Goal: Transaction & Acquisition: Purchase product/service

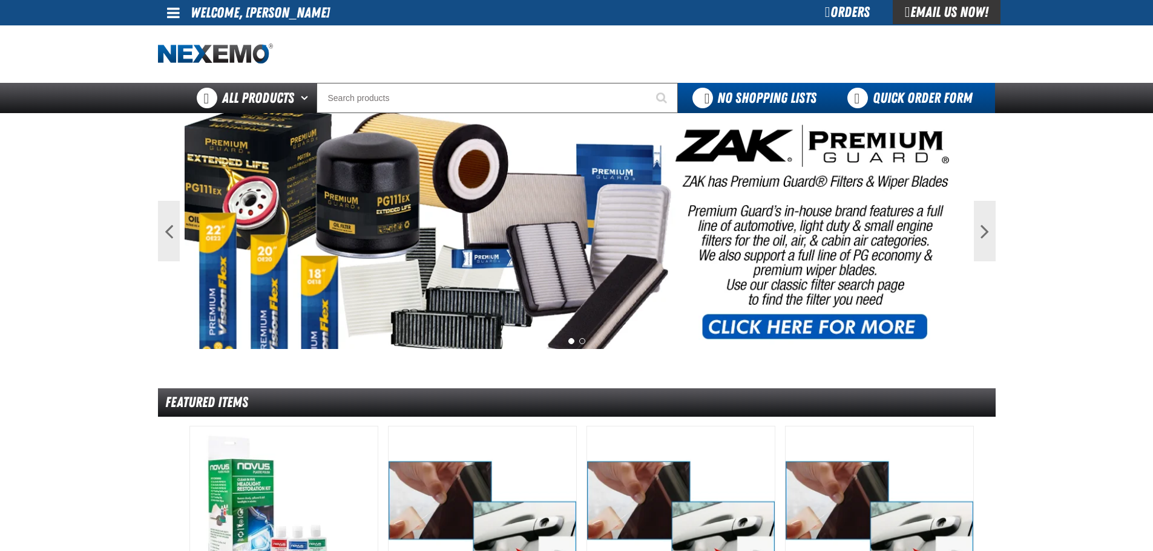
click at [862, 89] on link "Quick Order Form" at bounding box center [913, 98] width 164 height 30
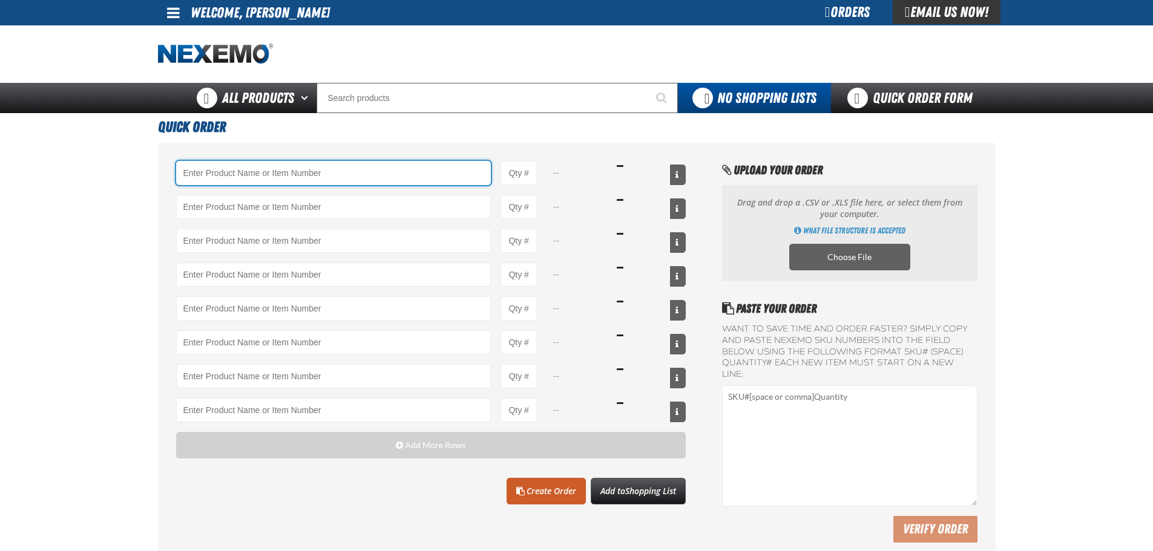
click at [344, 166] on input "Product" at bounding box center [333, 173] width 315 height 24
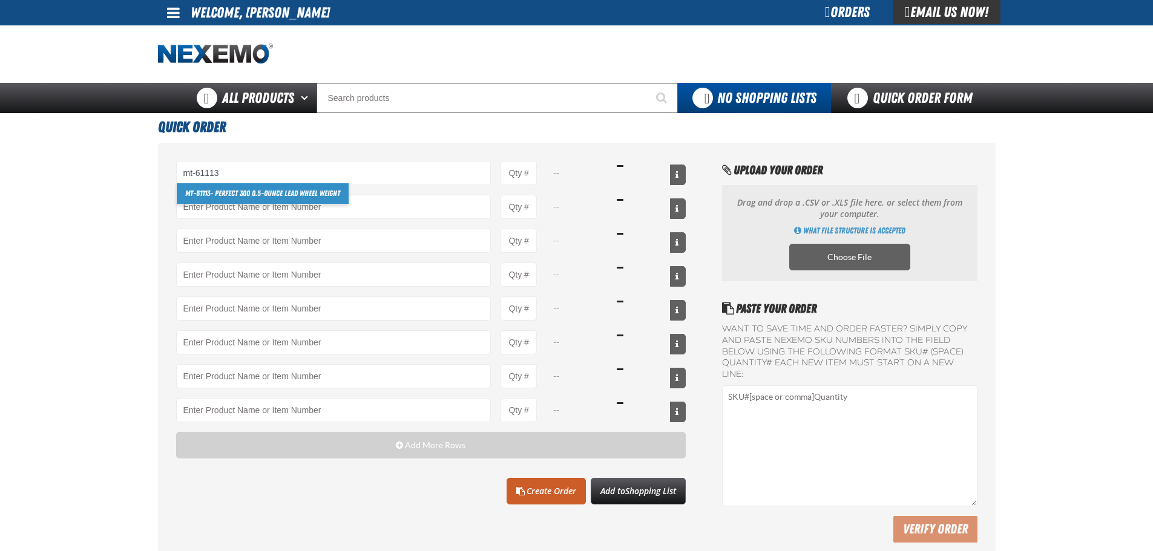
click at [304, 191] on link "MT-61113 - Perfect 300 0.5-ounce Lead Wheel Weight" at bounding box center [263, 193] width 172 height 21
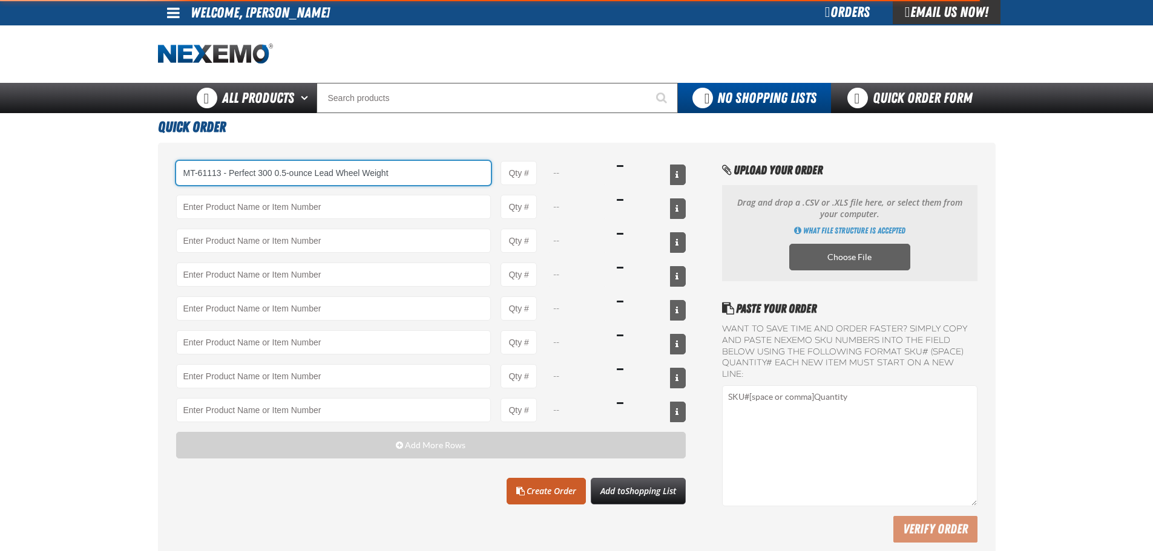
type input "MT-61113 - Perfect 300 0.5-ounce Lead Wheel Weight"
type input "1"
select select "box"
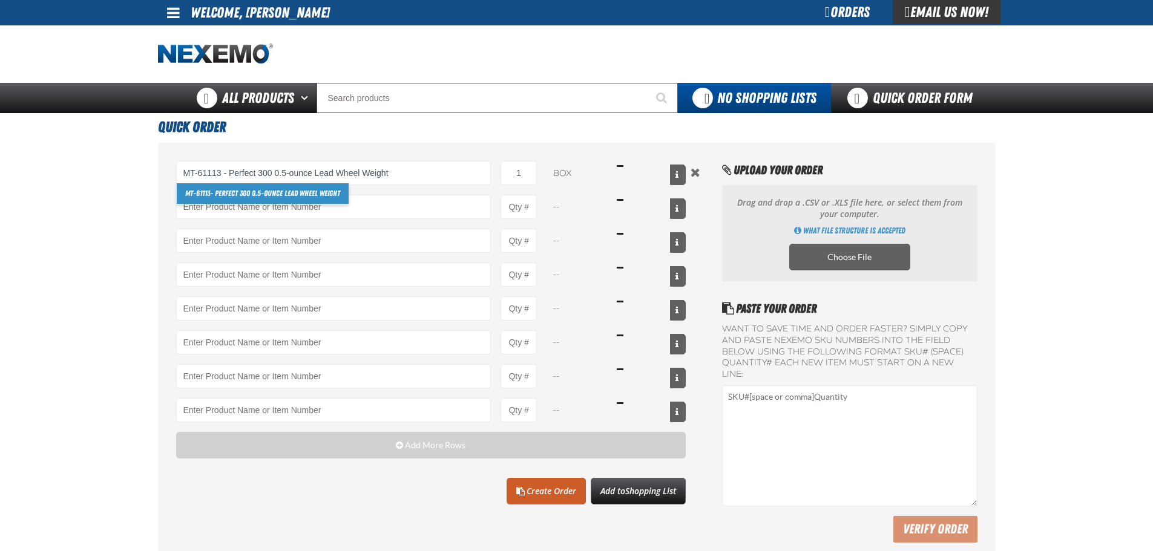
click at [321, 194] on link "MT-61113 - Perfect 300 0.5-ounce Lead Wheel Weight" at bounding box center [263, 193] width 172 height 21
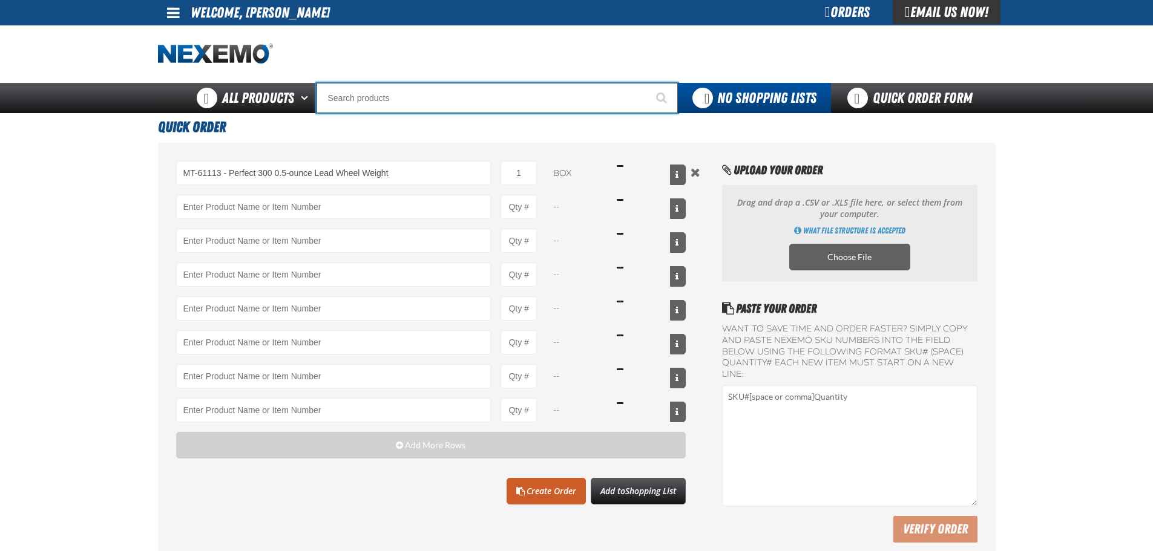
click at [381, 104] on input "Search" at bounding box center [496, 98] width 361 height 30
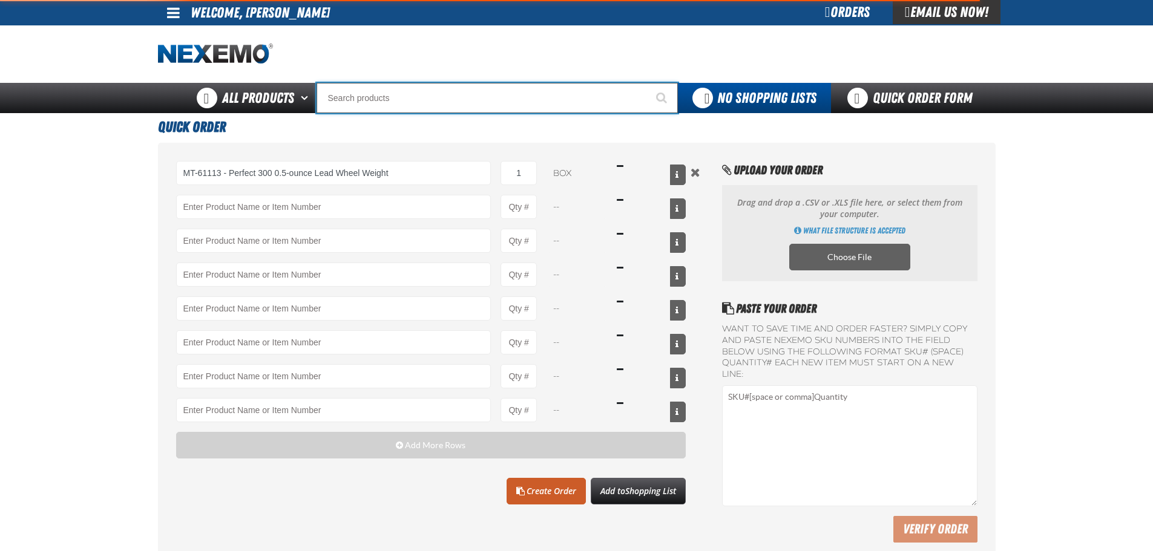
type input "MT-61113 - Perfect 300 0.5-ounce Lead Wheel Weight"
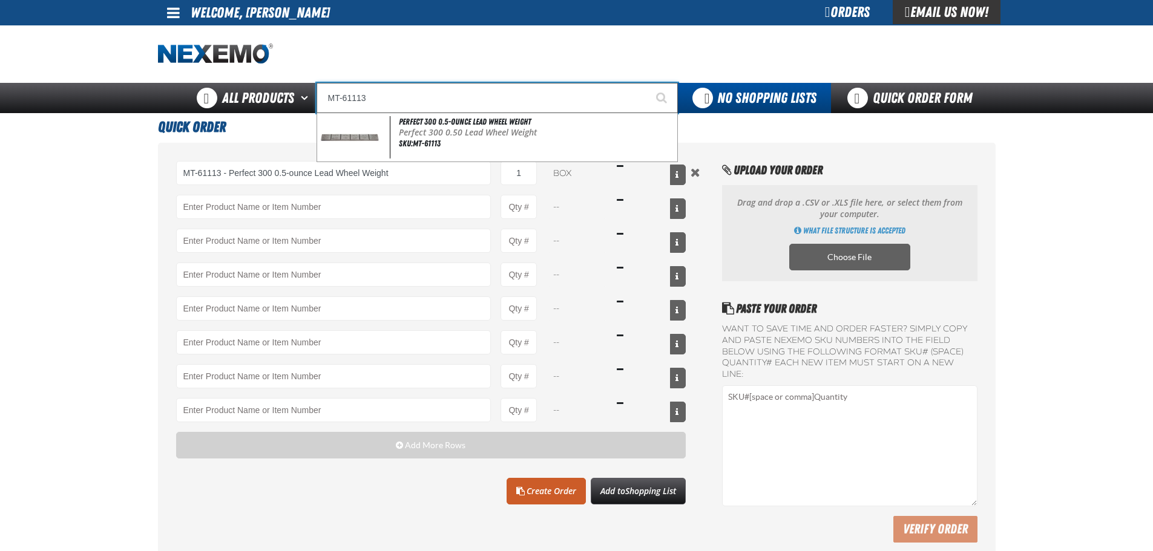
type input "MT-61113"
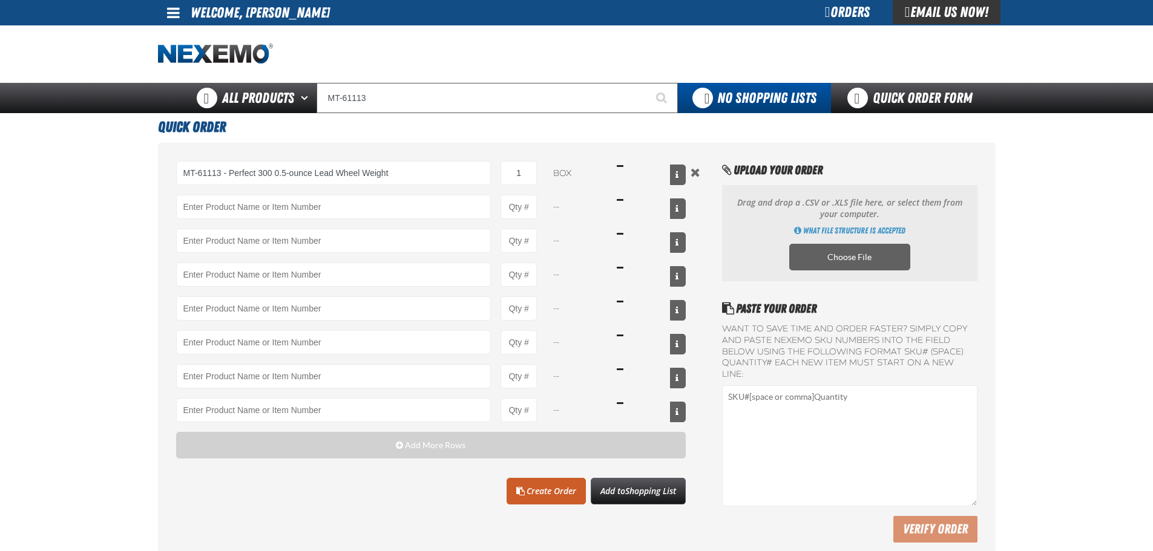
click at [119, 170] on main "Quick Order MT-61113 - Perfect 300 0.5-ounce Lead Wheel Weight MT-61113 - Perfe…" at bounding box center [576, 340] width 1153 height 454
click at [414, 166] on input "MT-61113 - Perfect 300 0.5-ounce Lead Wheel Weight" at bounding box center [333, 173] width 315 height 24
click at [433, 114] on h1 "Quick Order" at bounding box center [576, 125] width 837 height 25
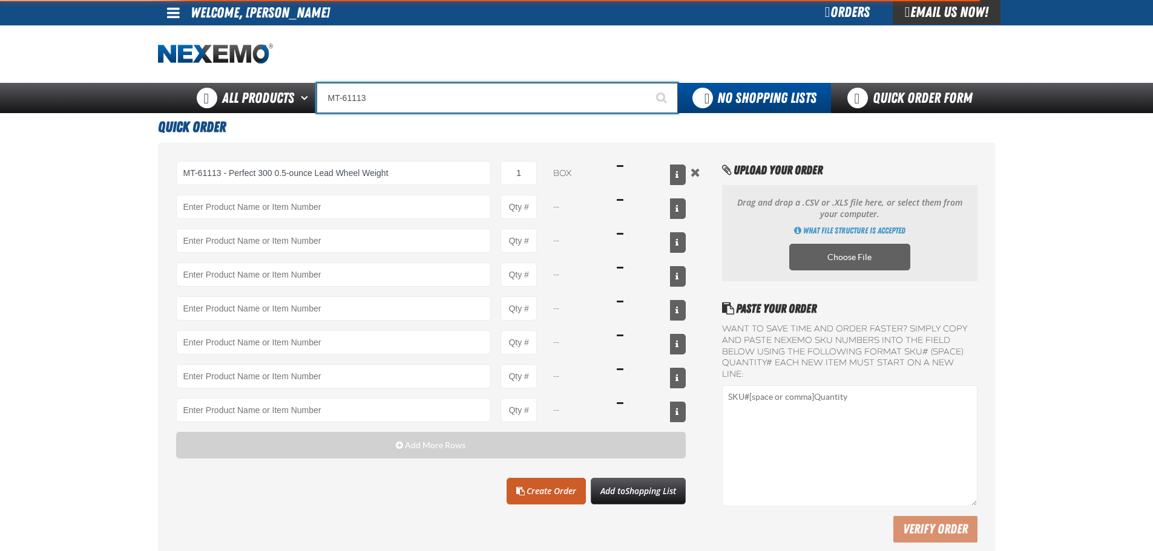
click at [430, 99] on input "MT-61113" at bounding box center [496, 98] width 361 height 30
type input "MT-61113 - Perfect 300 0.5-ounce Lead Wheel Weight"
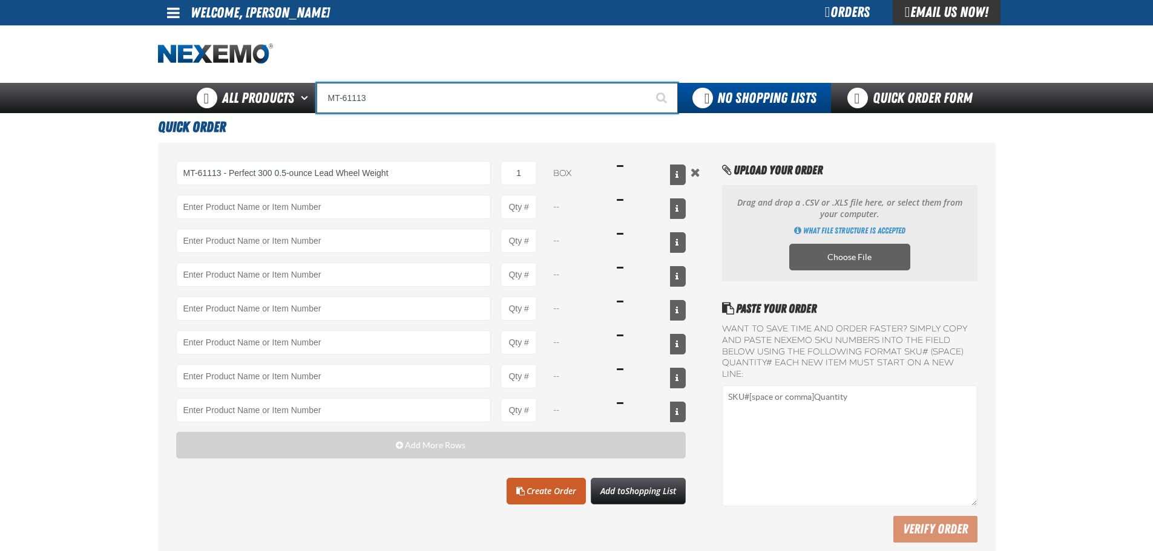
click at [420, 103] on input "MT-61113" at bounding box center [496, 98] width 361 height 30
click at [419, 103] on input "MT-61113" at bounding box center [496, 98] width 361 height 30
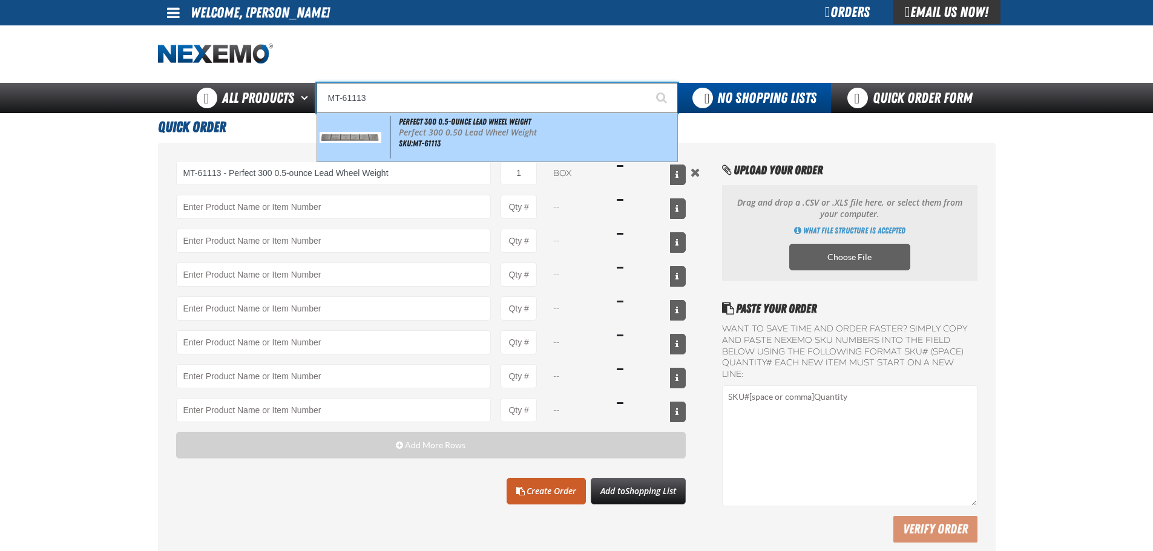
click at [432, 122] on span "Perfect 300 0.5-ounce Lead Wheel Weight" at bounding box center [465, 122] width 132 height 10
type input "Perfect 300 0.5-ounce Lead Wheel Weight"
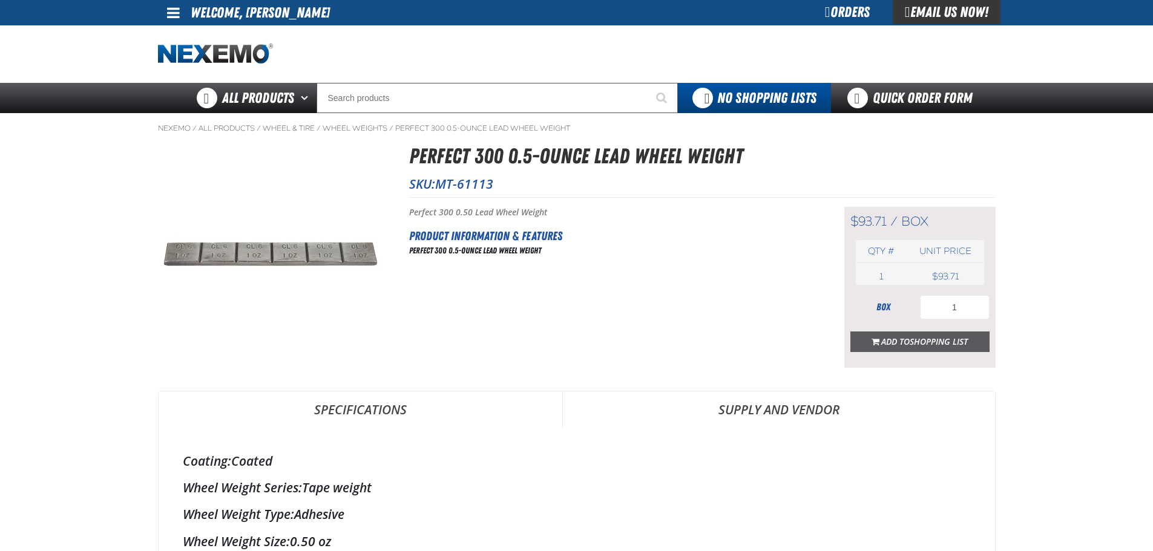
click at [961, 341] on span "Shopping List" at bounding box center [938, 341] width 58 height 11
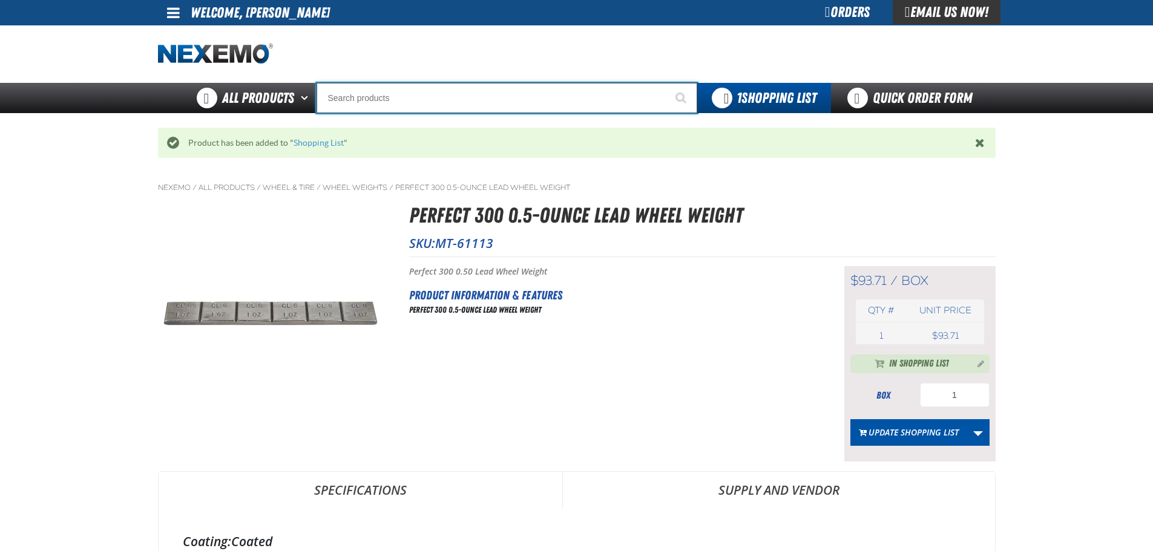
click at [421, 96] on input "Search" at bounding box center [506, 98] width 381 height 30
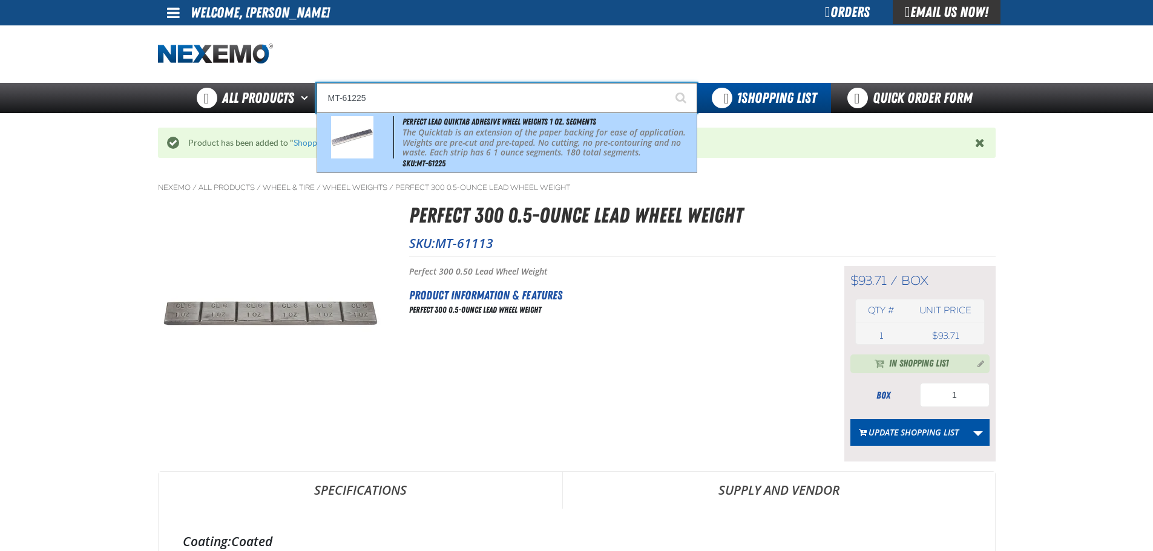
click at [450, 129] on p "The Quicktab is an extension of the paper backing for ease of application. Weig…" at bounding box center [547, 143] width 291 height 30
type input "Perfect Lead Quiktab Adhesive Wheel Weights 1 oz. Segments"
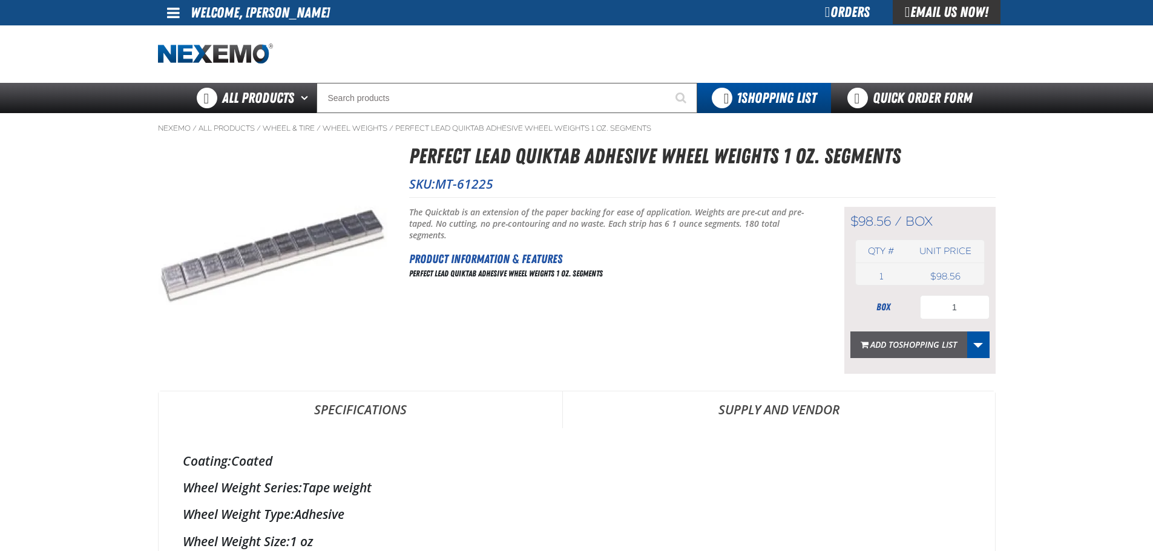
click at [949, 342] on span "Shopping List" at bounding box center [928, 344] width 58 height 11
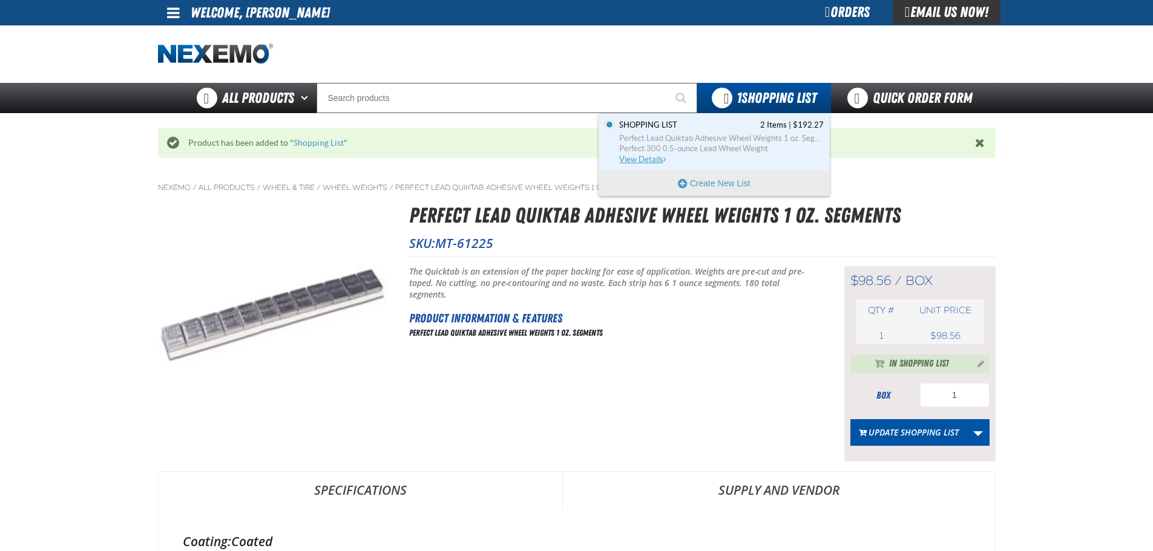
click at [721, 131] on link "Shopping List 2 Items | $192.27 Perfect Lead Quiktab Adhesive Wheel Weights 1 o…" at bounding box center [720, 142] width 207 height 45
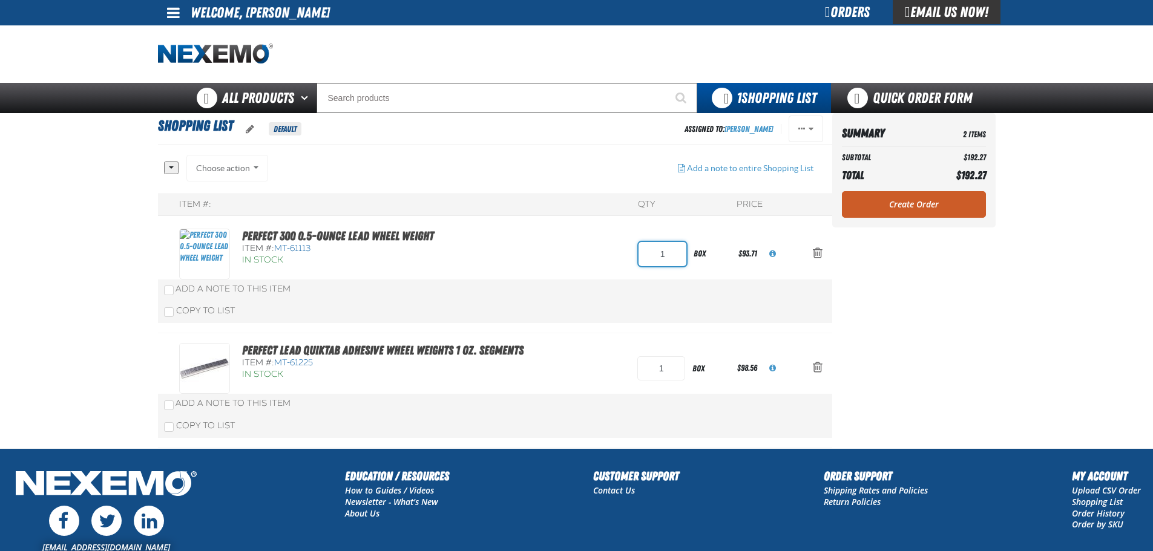
click at [674, 252] on input "1" at bounding box center [662, 254] width 48 height 24
click at [674, 251] on input "1" at bounding box center [662, 254] width 48 height 24
type input "2"
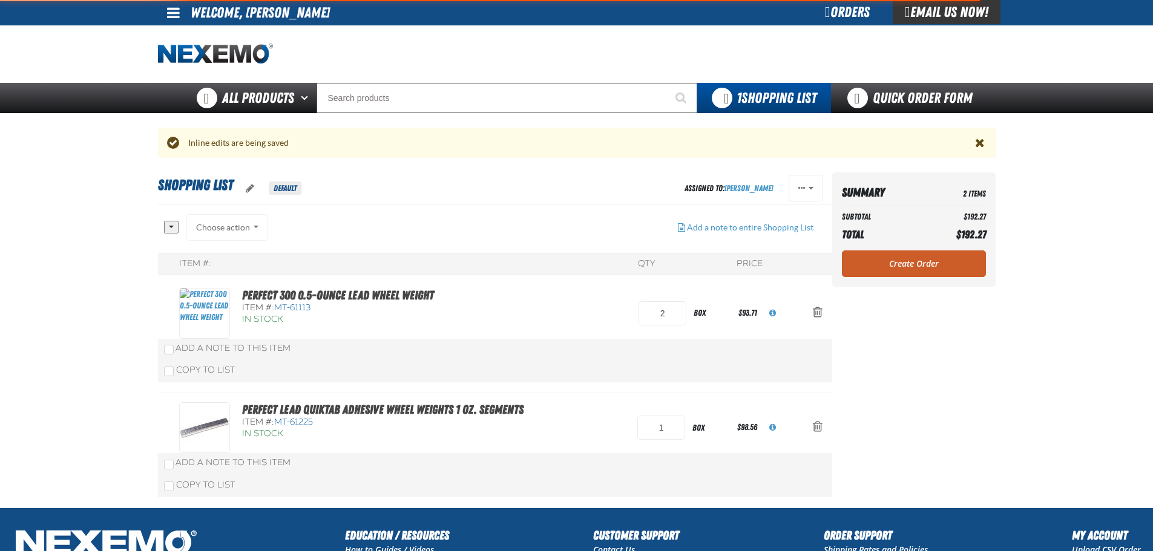
click at [664, 353] on div "Item #: QTY Price Perfect 300 0.5-ounce Lead Wheel Weight Item #: MT-61113 In S…" at bounding box center [495, 380] width 674 height 255
click at [664, 353] on div "Add a Note to This Item" at bounding box center [495, 348] width 662 height 12
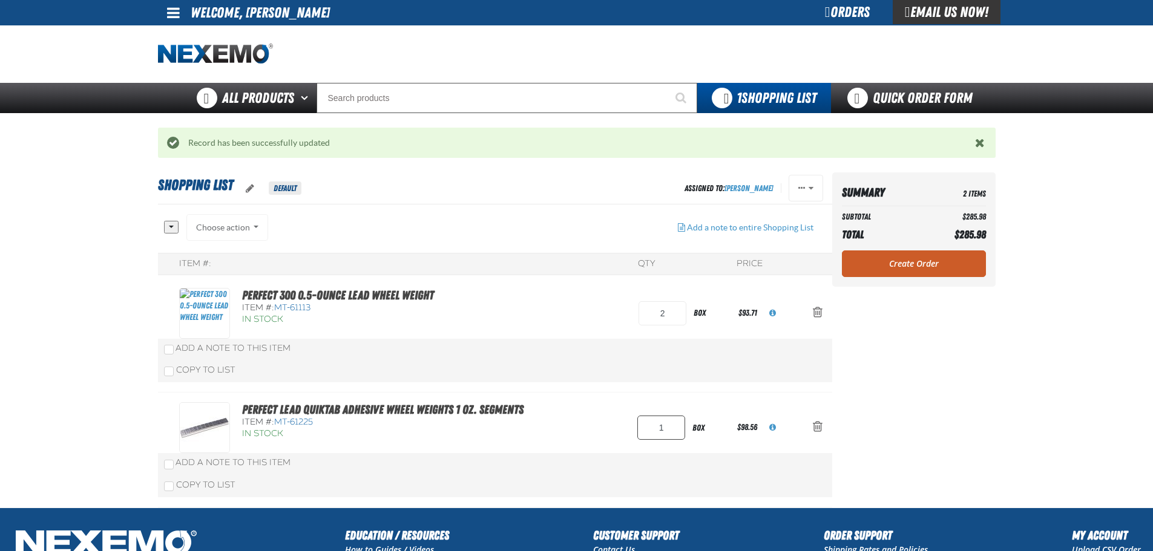
click at [667, 427] on input "1" at bounding box center [661, 428] width 48 height 24
type input "2"
click at [917, 333] on aside "Summary 2 Items Subtotal $285.98 Total $285.98 Loading... Create Order" at bounding box center [913, 339] width 163 height 335
click at [930, 264] on link "Create Order" at bounding box center [914, 264] width 144 height 27
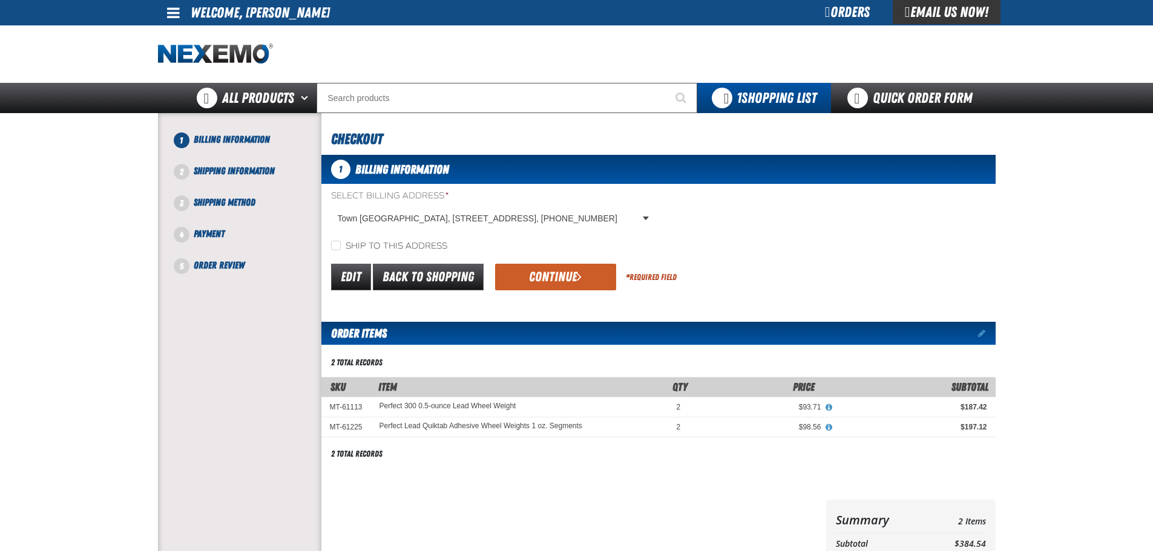
click at [393, 240] on div "Ship to this address" at bounding box center [658, 246] width 674 height 13
click at [419, 249] on label "Ship to this address" at bounding box center [389, 246] width 116 height 11
click at [341, 249] on input "Ship to this address" at bounding box center [336, 246] width 10 height 10
checkbox input "true"
click at [514, 271] on button "Continue" at bounding box center [555, 277] width 121 height 27
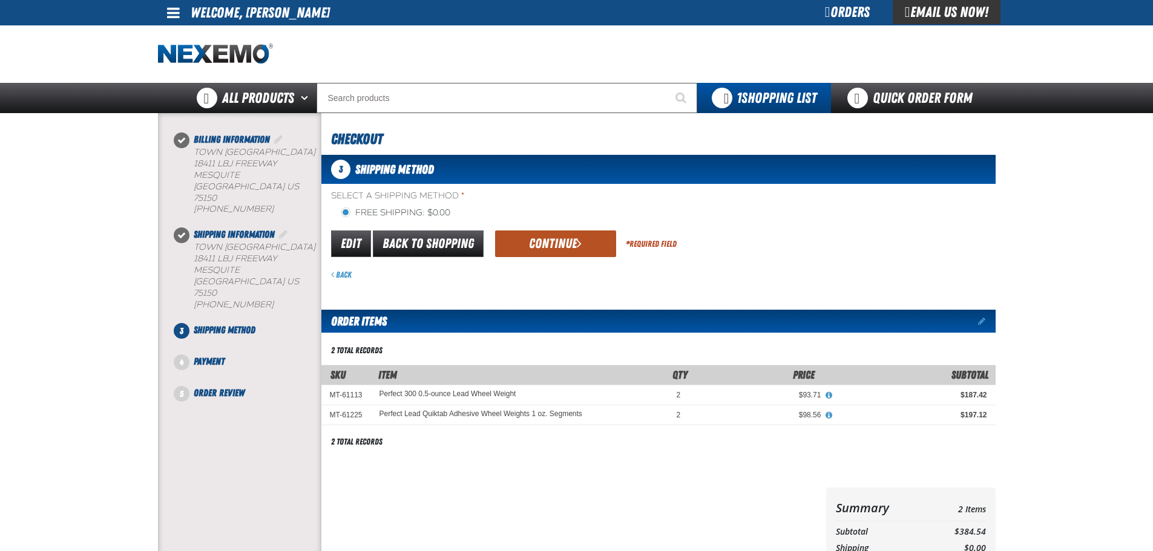
click at [535, 255] on button "Continue" at bounding box center [555, 244] width 121 height 27
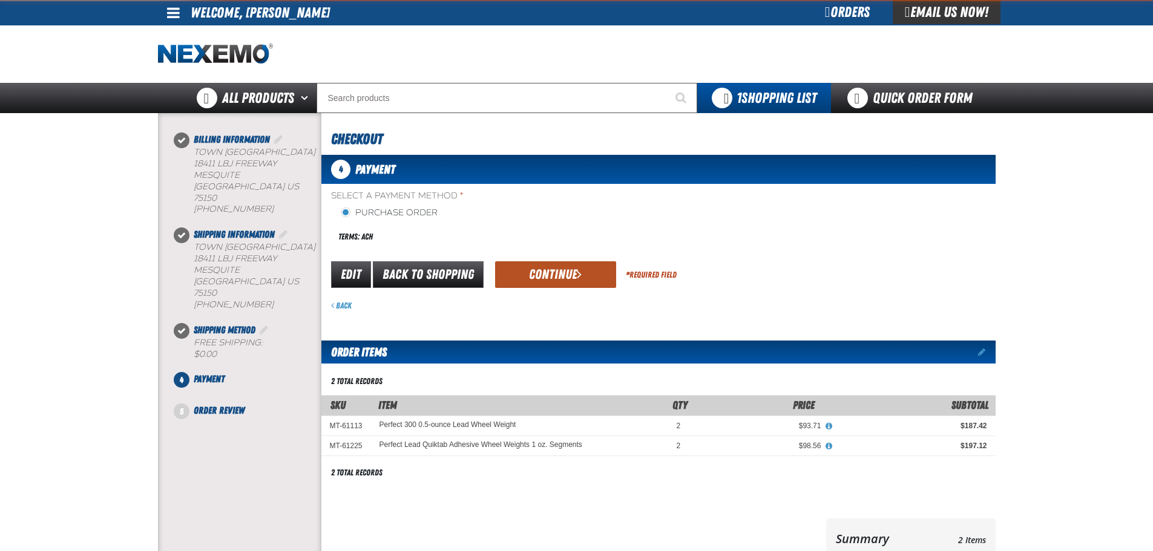
click at [527, 263] on button "Continue" at bounding box center [555, 274] width 121 height 27
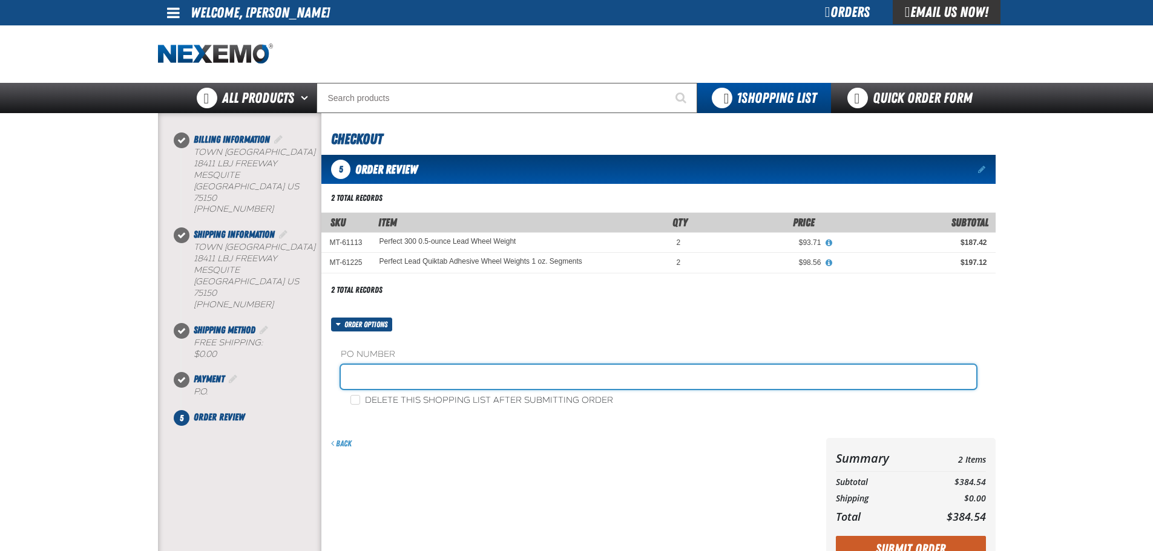
click at [445, 372] on input "text" at bounding box center [658, 377] width 635 height 24
type input "SHOP"
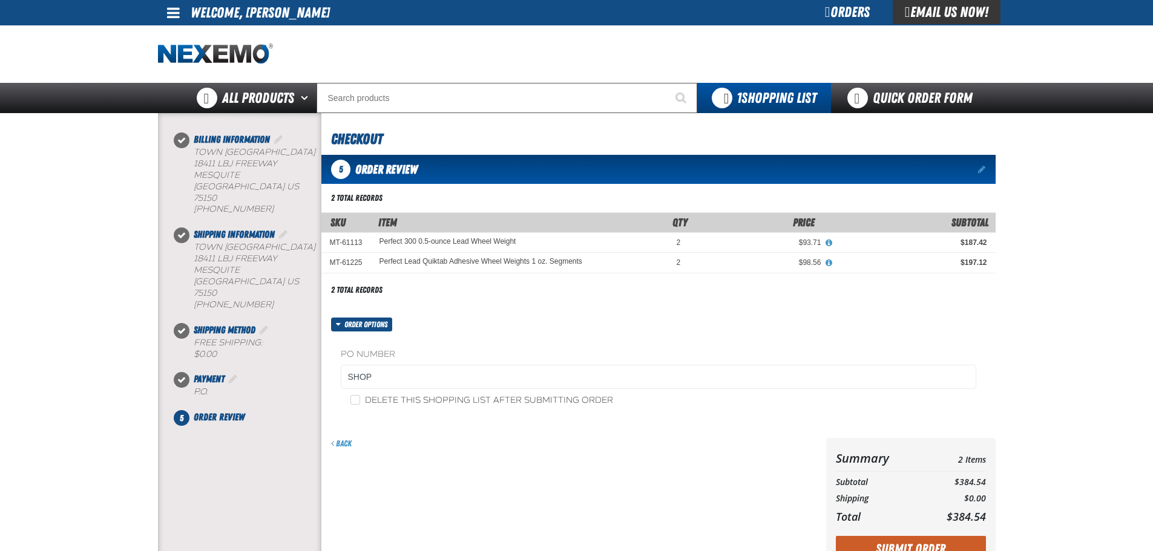
click at [444, 400] on label "Delete this shopping list after submitting order" at bounding box center [481, 400] width 263 height 11
click at [360, 400] on input "Delete this shopping list after submitting order" at bounding box center [355, 400] width 10 height 10
checkbox input "true"
click at [866, 544] on button "Submit Order" at bounding box center [911, 549] width 150 height 27
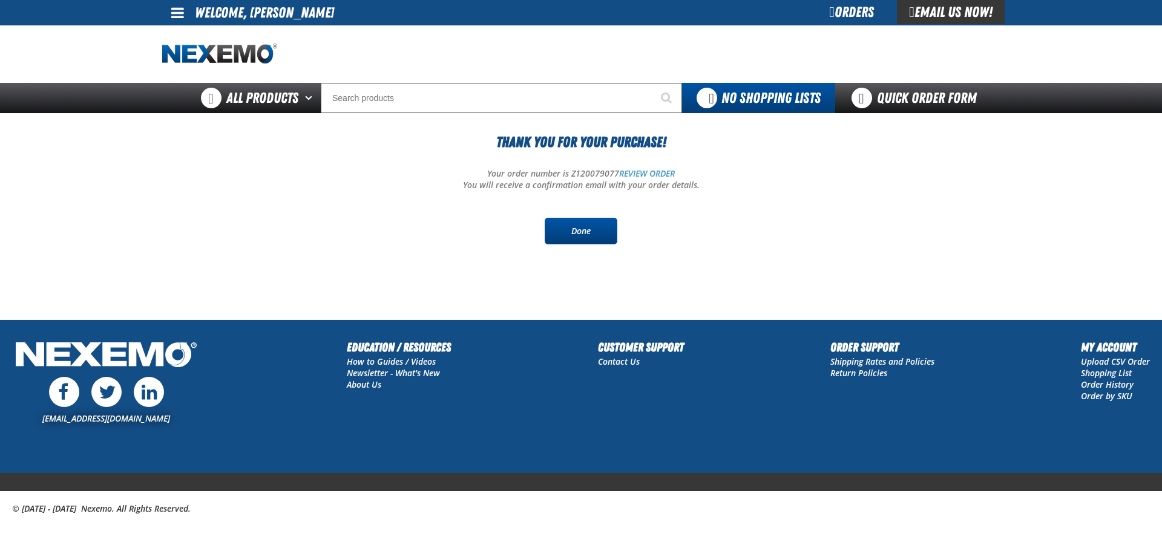
click at [578, 231] on link "Done" at bounding box center [581, 231] width 73 height 27
